Goal: Task Accomplishment & Management: Manage account settings

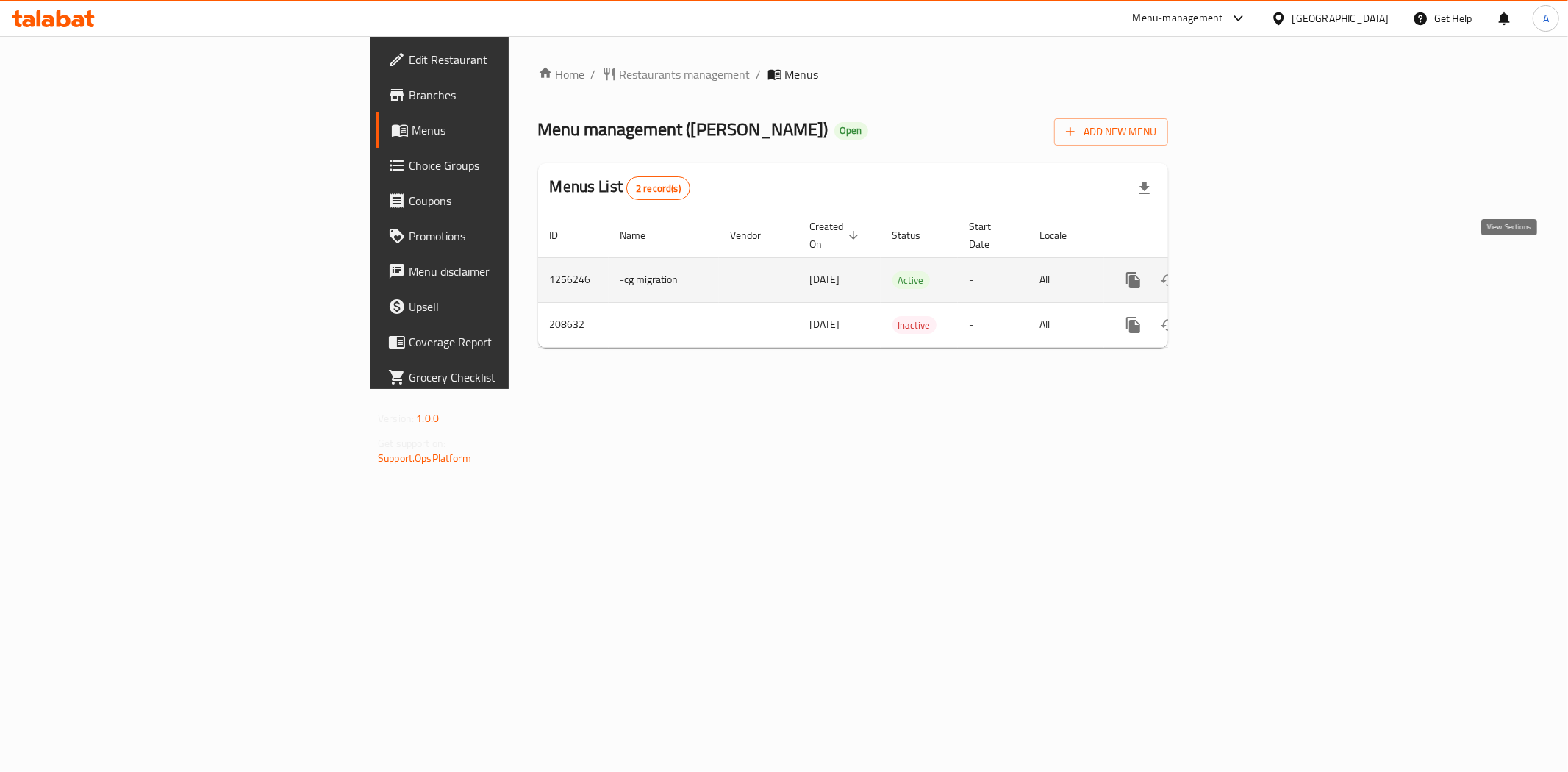
click at [1249, 272] on icon "enhanced table" at bounding box center [1239, 280] width 17 height 17
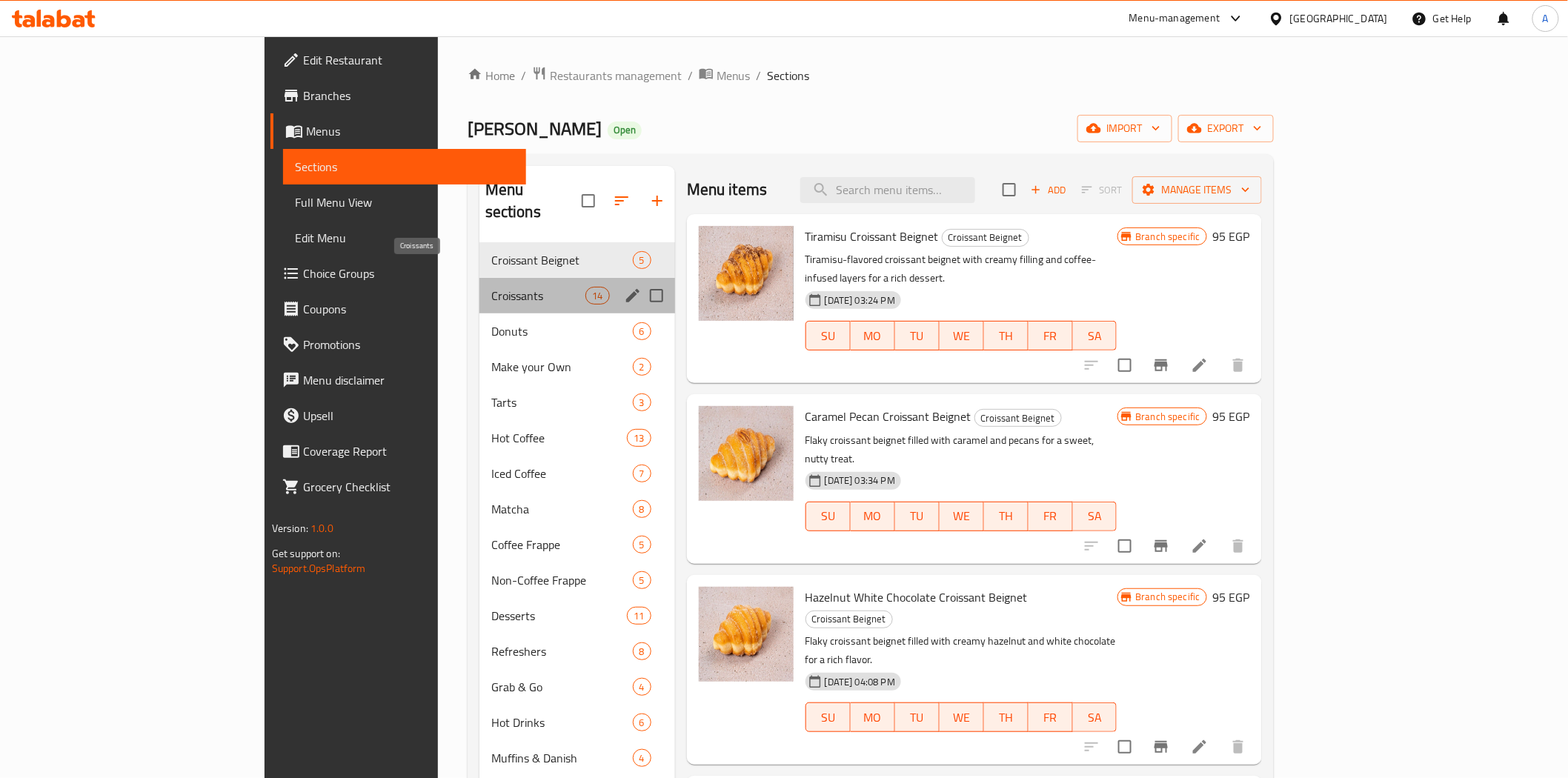
click at [492, 287] on span "Croissants" at bounding box center [539, 295] width 94 height 18
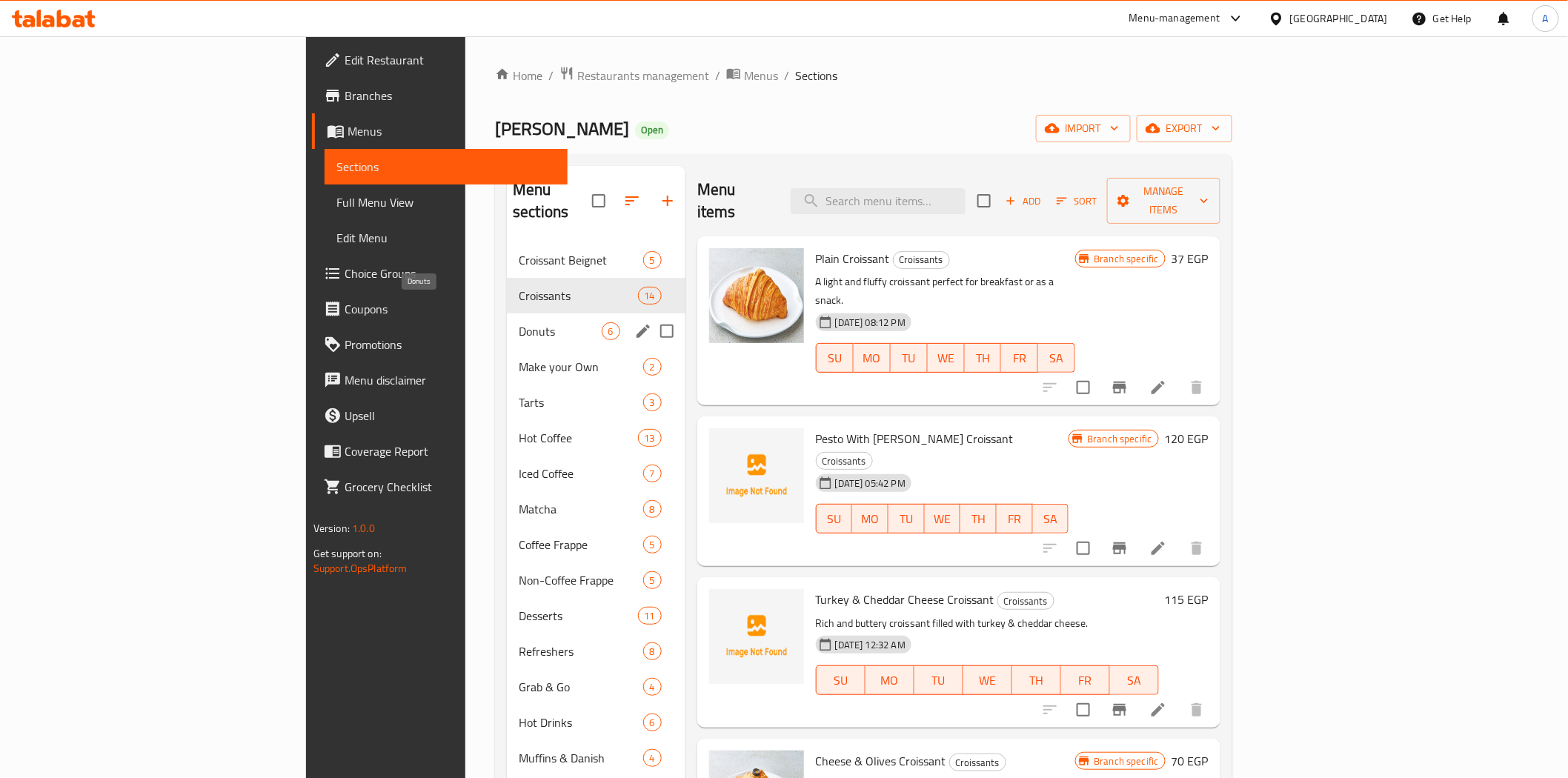
click at [519, 323] on span "Donuts" at bounding box center [560, 331] width 82 height 18
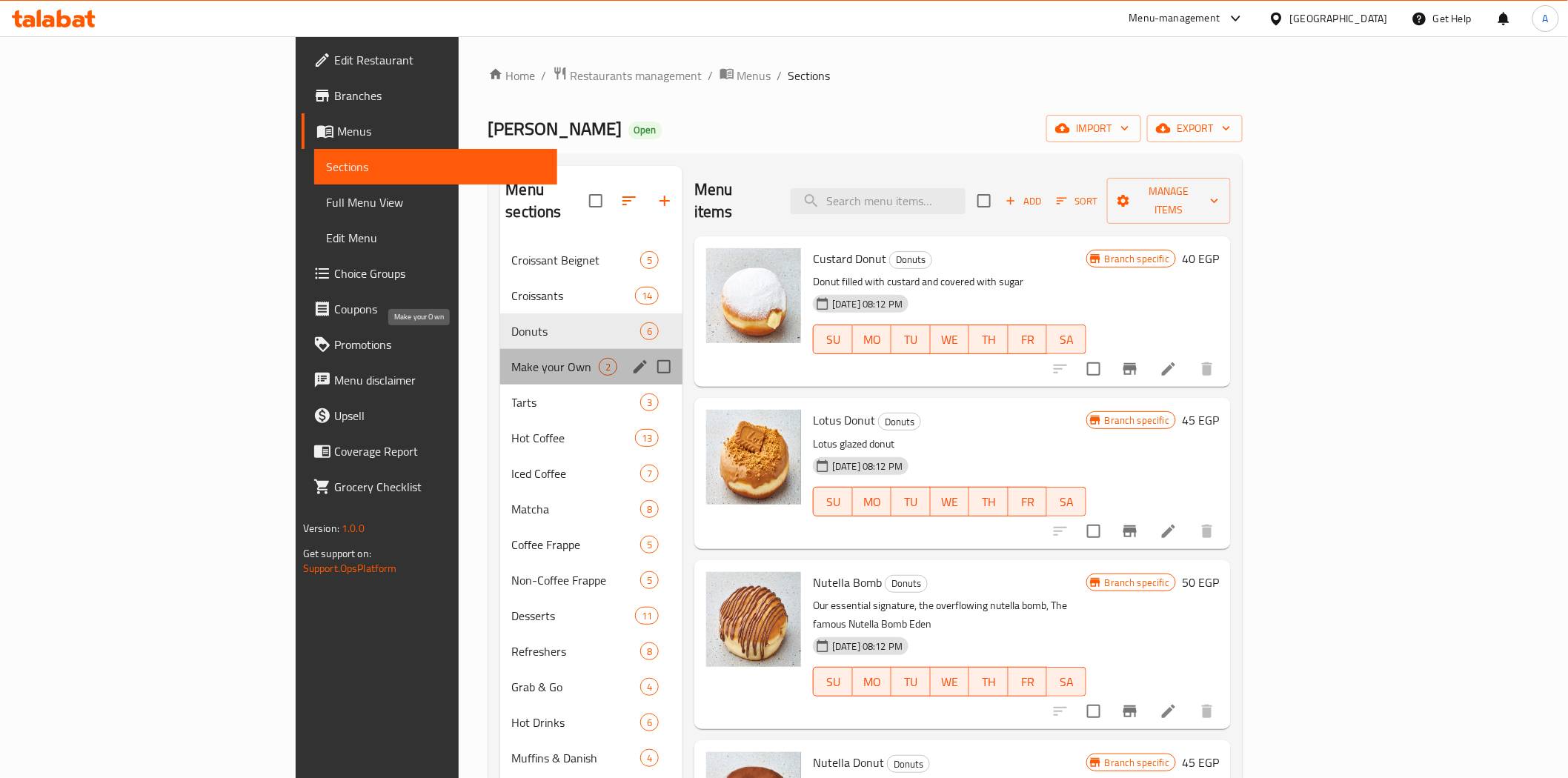
click at [513, 358] on span "Make your Own" at bounding box center [556, 367] width 87 height 18
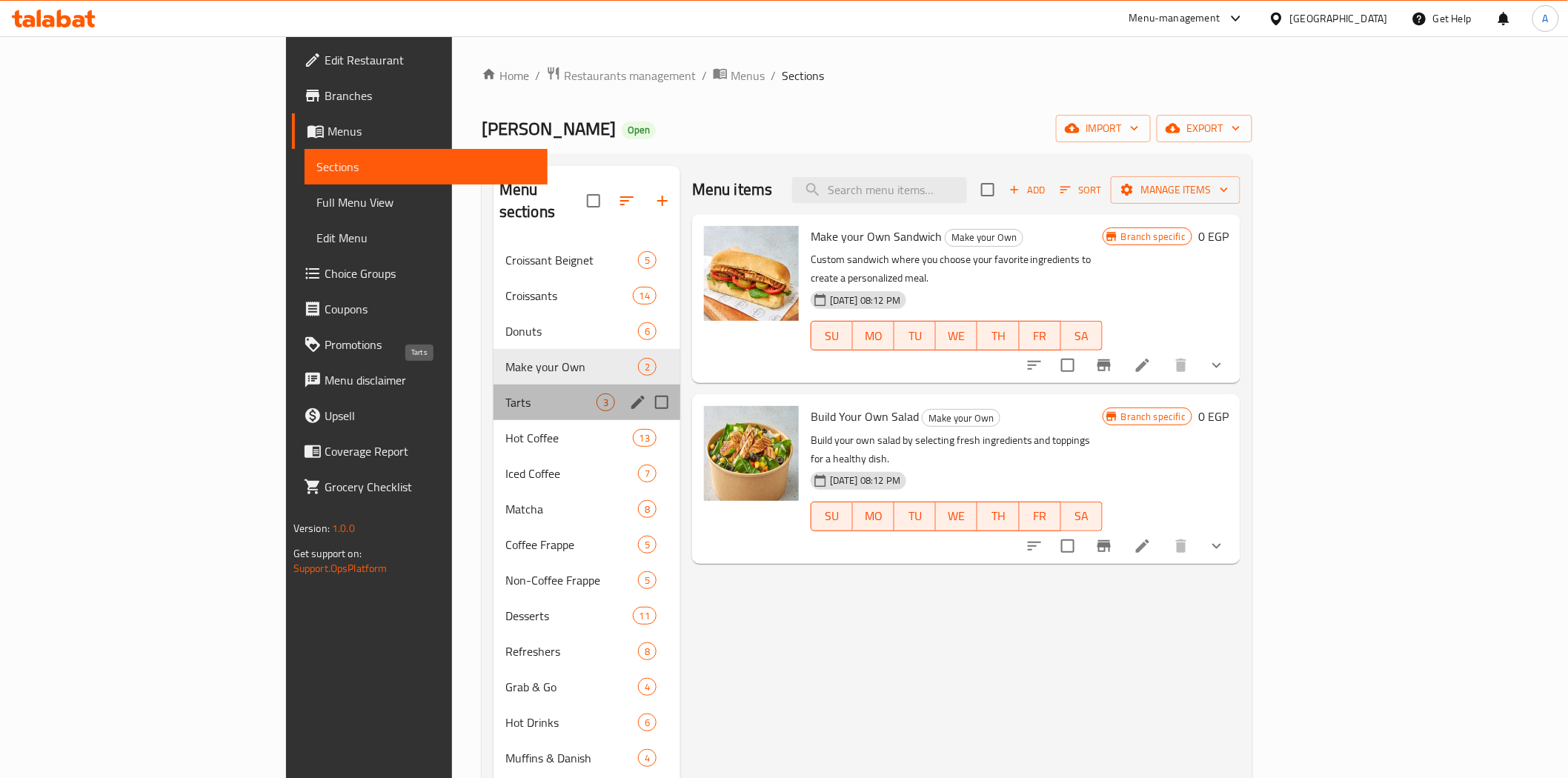
click at [505, 393] on span "Tarts" at bounding box center [551, 402] width 91 height 18
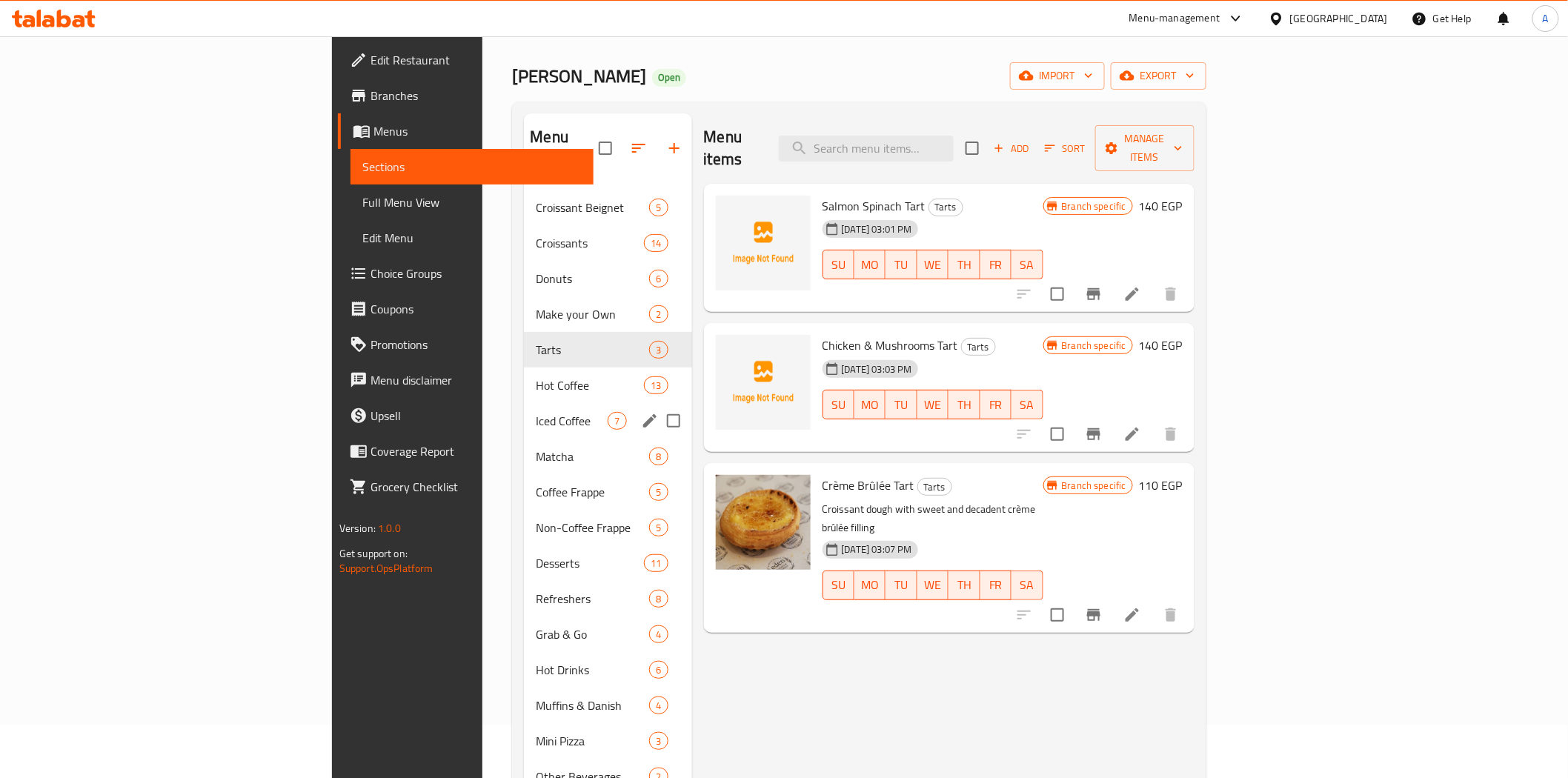
scroll to position [82, 0]
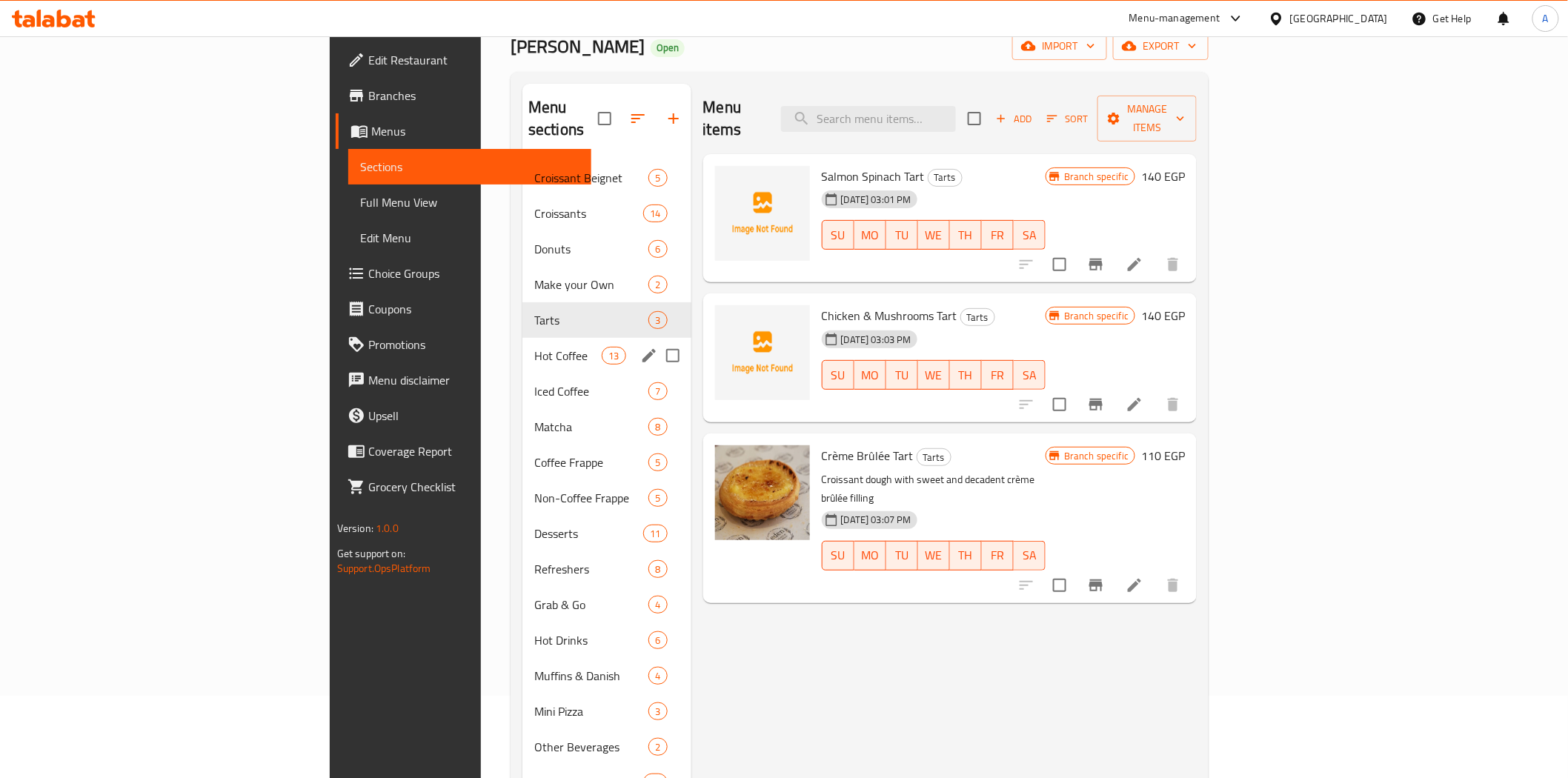
click at [534, 347] on span "Hot Coffee" at bounding box center [568, 355] width 67 height 18
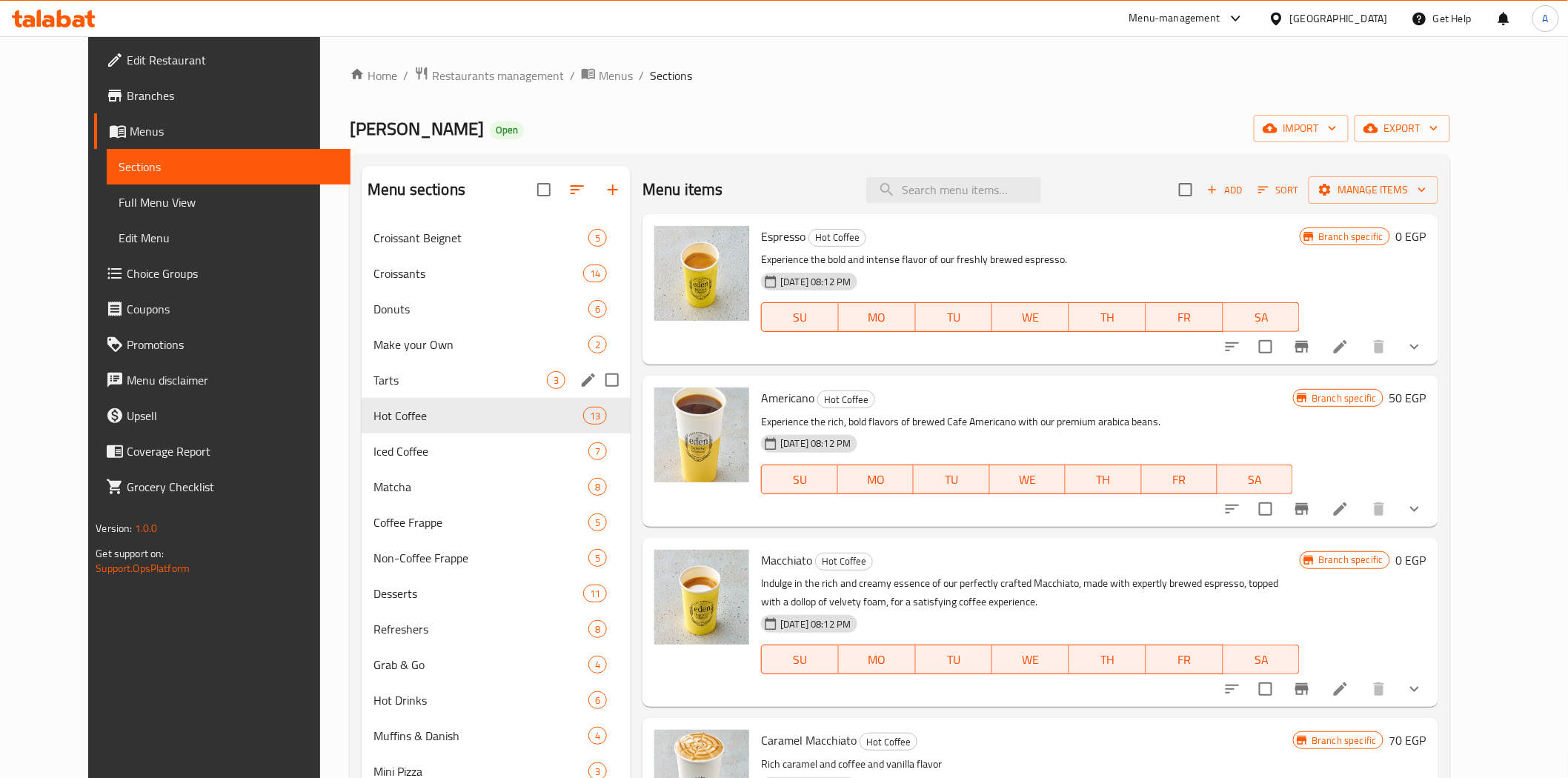
click at [404, 373] on span "Tarts" at bounding box center [460, 380] width 174 height 18
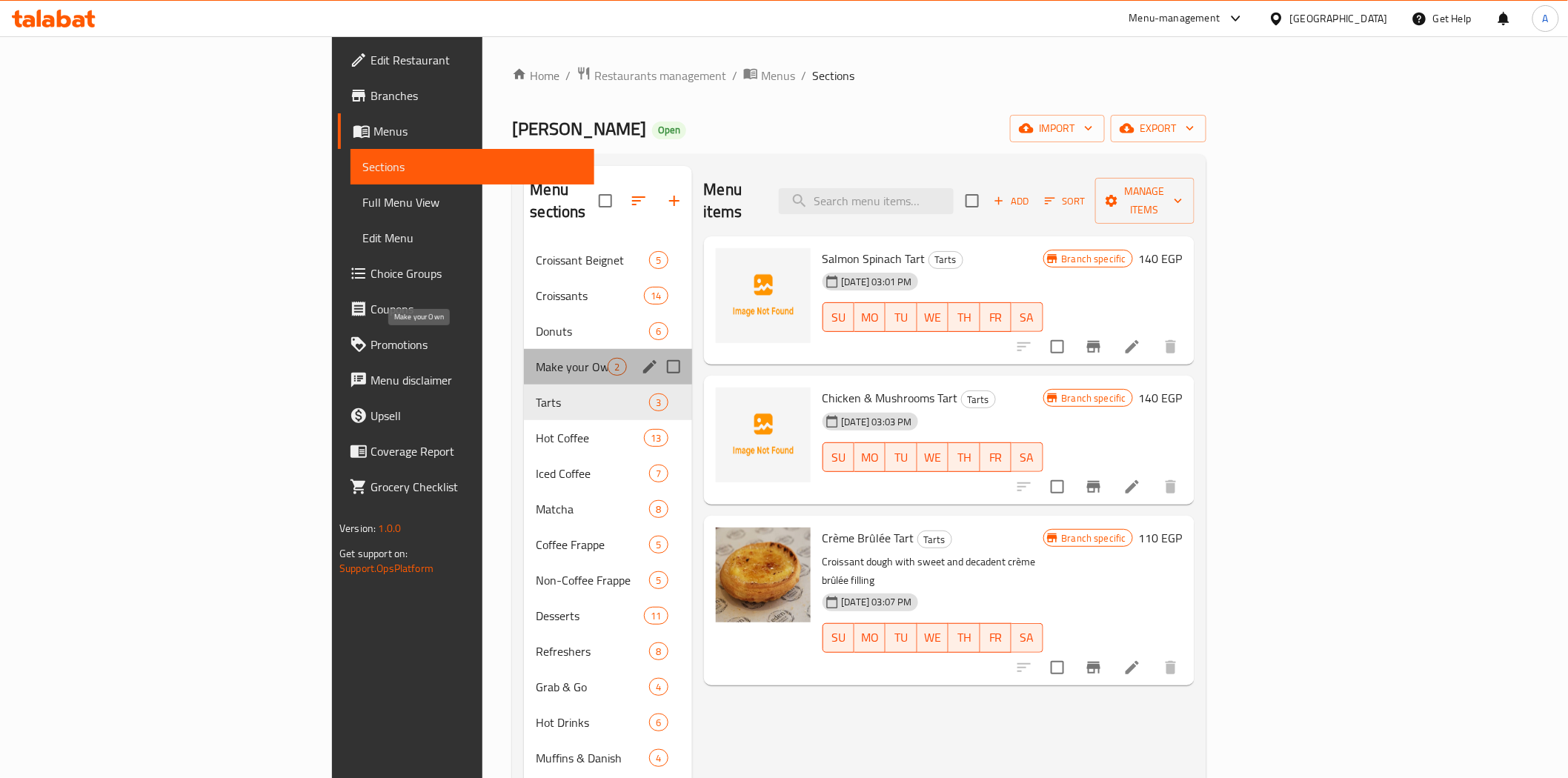
click at [536, 358] on span "Make your Own" at bounding box center [572, 367] width 72 height 18
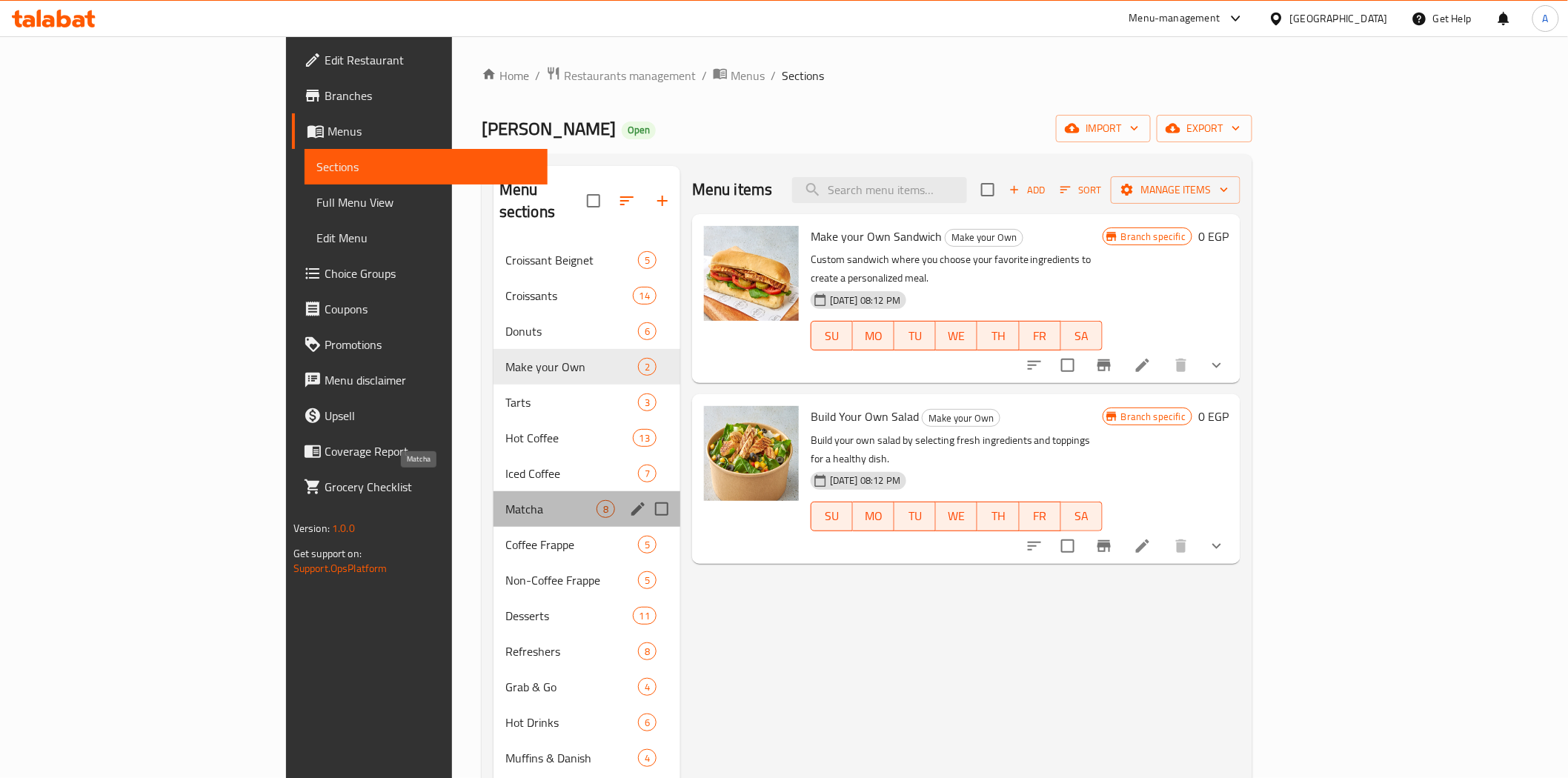
click at [505, 500] on span "Matcha" at bounding box center [551, 509] width 91 height 18
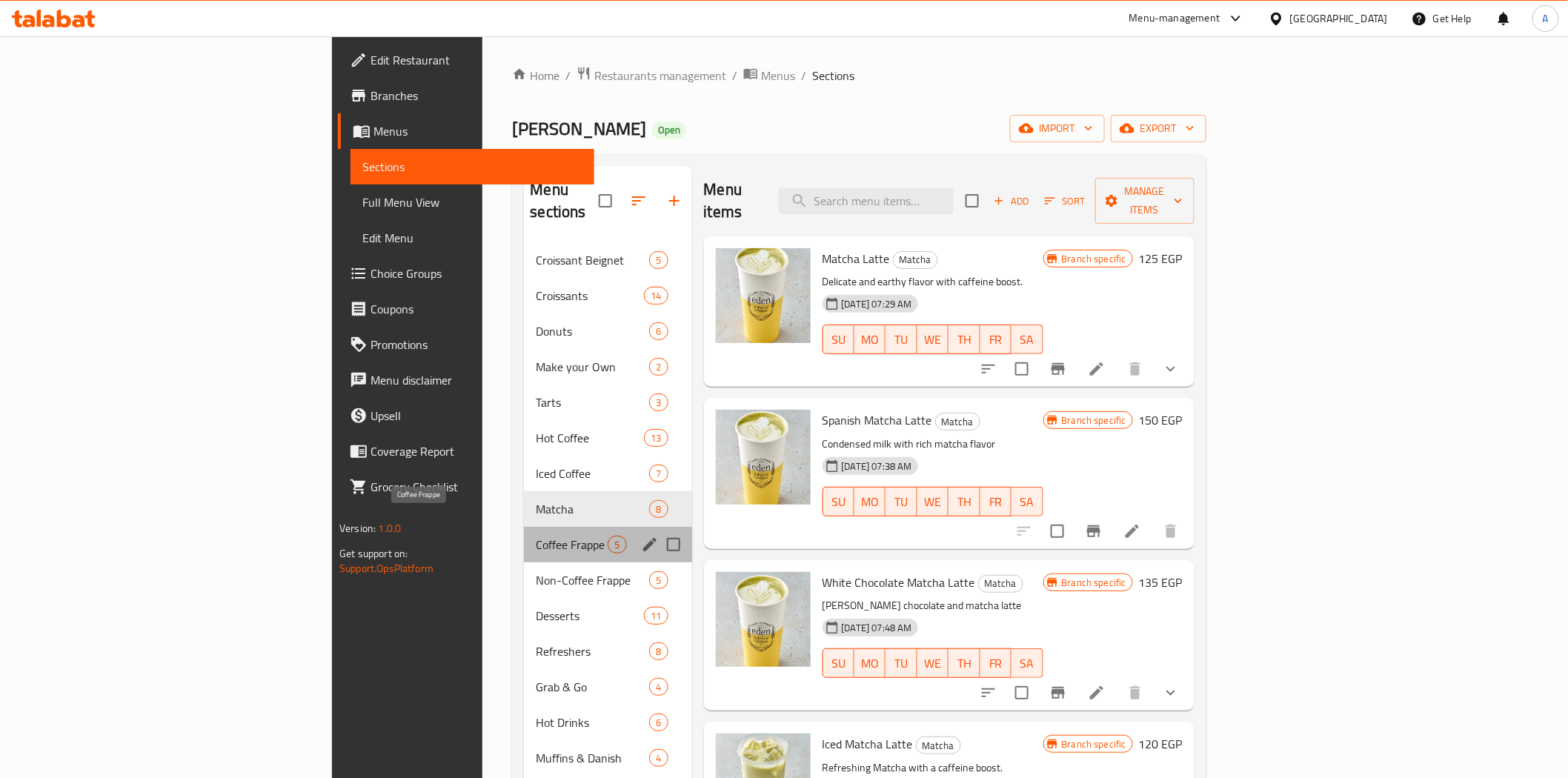
click at [536, 535] on span "Coffee Frappe" at bounding box center [572, 544] width 72 height 18
